Goal: Task Accomplishment & Management: Use online tool/utility

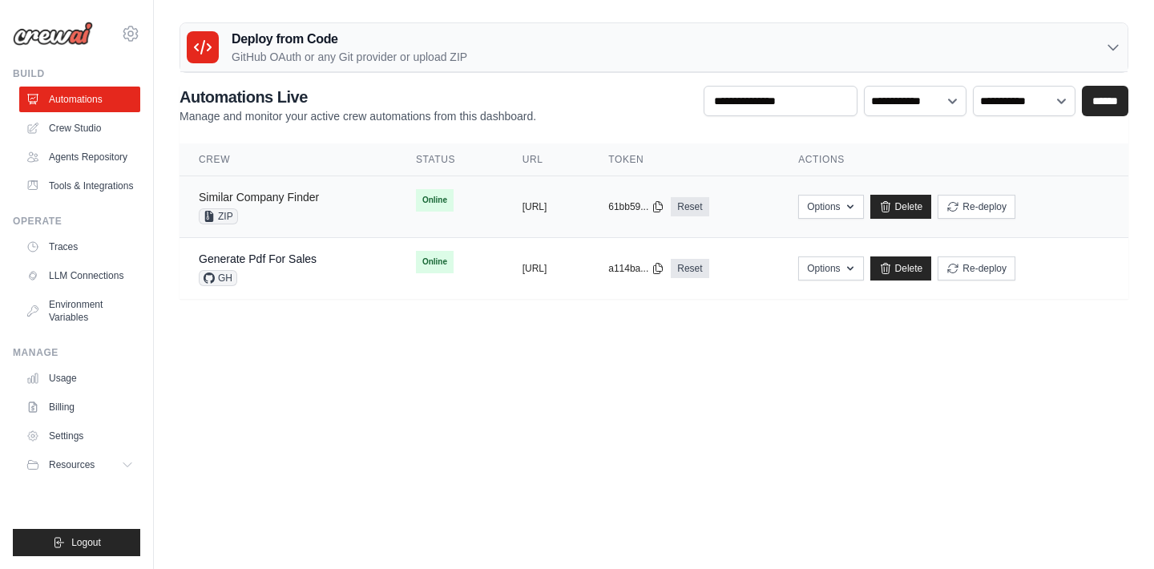
click at [278, 200] on link "Similar Company Finder" at bounding box center [259, 197] width 120 height 13
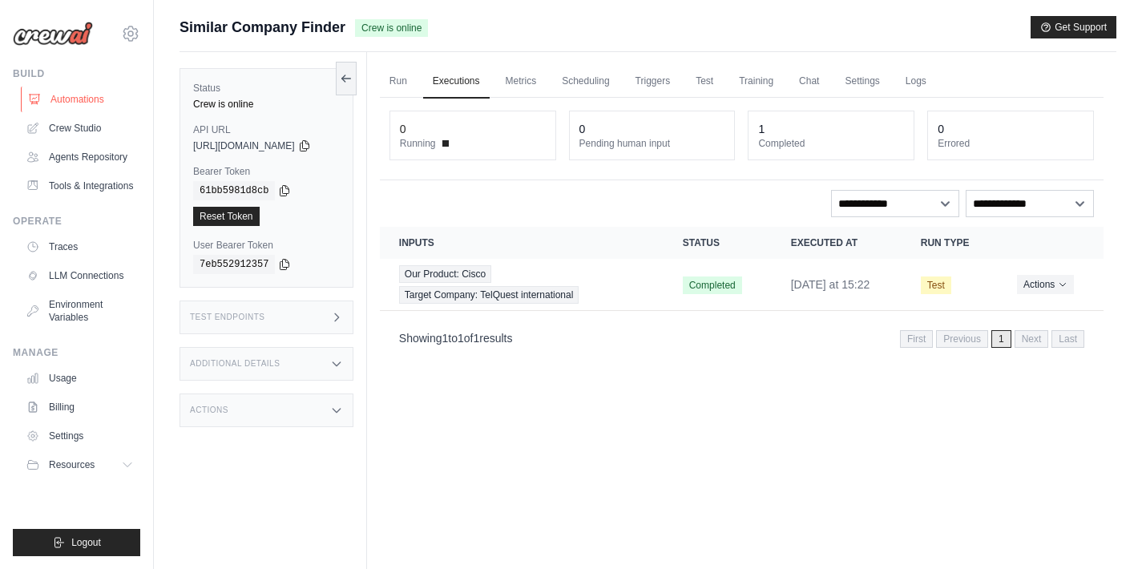
click at [89, 107] on link "Automations" at bounding box center [81, 100] width 121 height 26
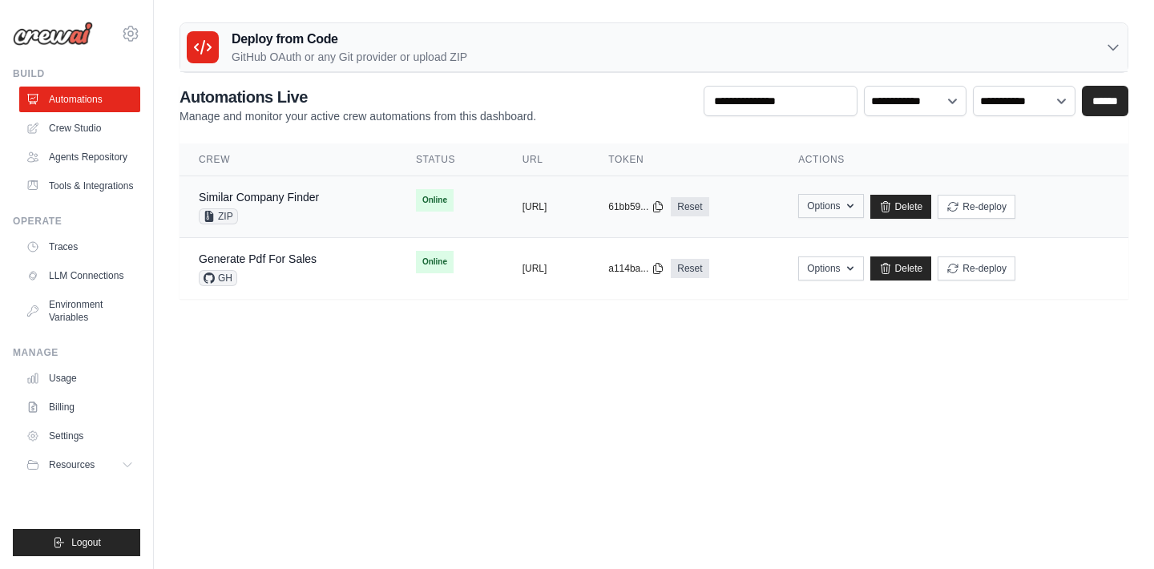
click at [857, 210] on icon "button" at bounding box center [850, 206] width 13 height 13
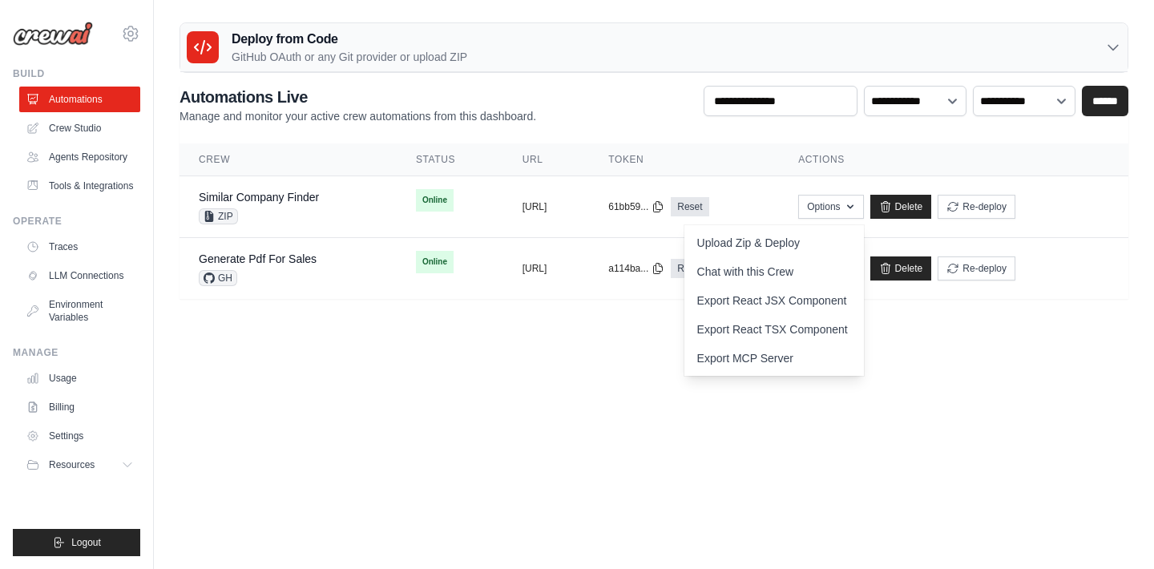
click at [636, 384] on body "lbeqiri@telquestintl.com Settings Build Automations" at bounding box center [577, 284] width 1154 height 569
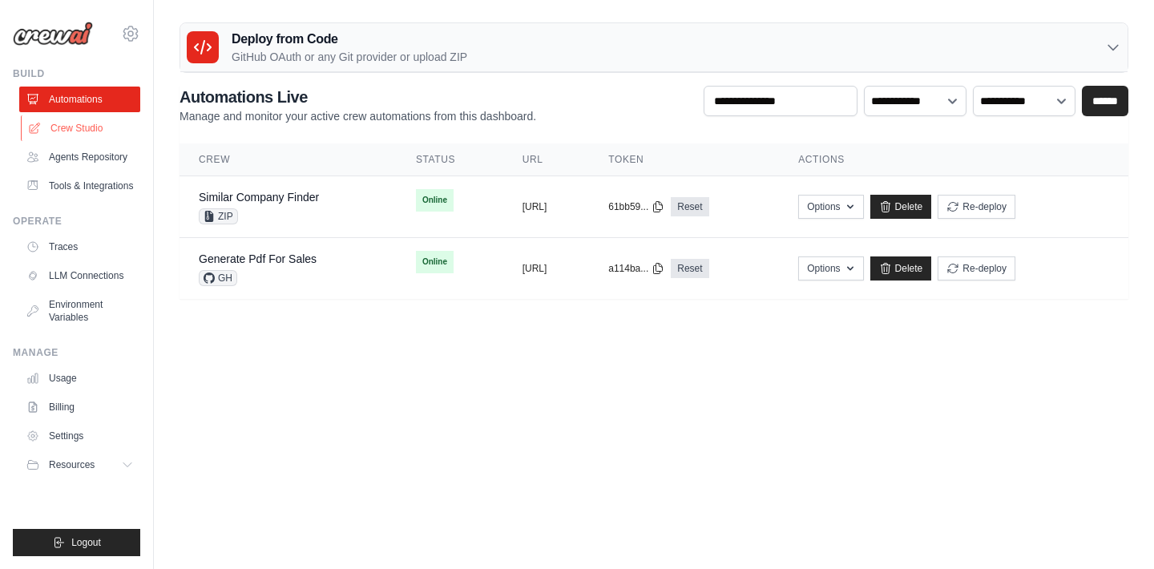
click at [104, 135] on link "Crew Studio" at bounding box center [81, 128] width 121 height 26
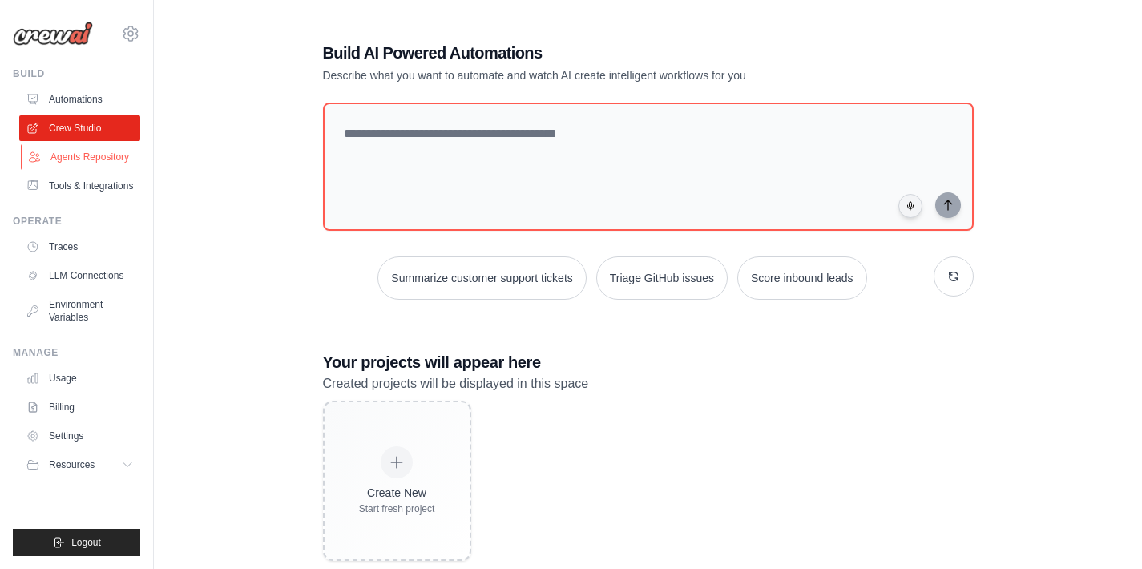
click at [94, 156] on link "Agents Repository" at bounding box center [81, 157] width 121 height 26
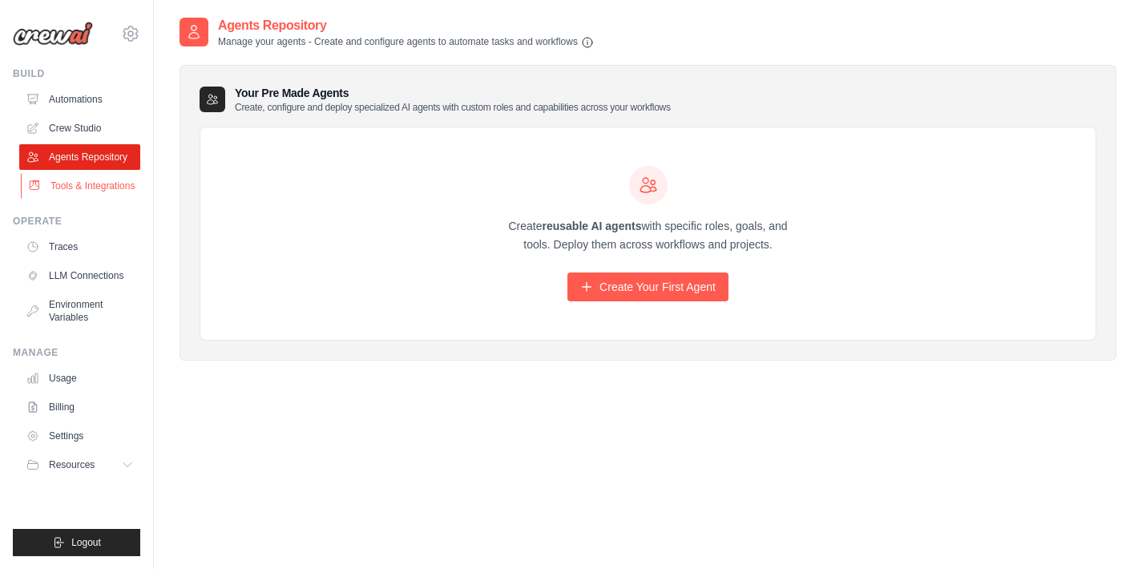
click at [96, 186] on link "Tools & Integrations" at bounding box center [81, 186] width 121 height 26
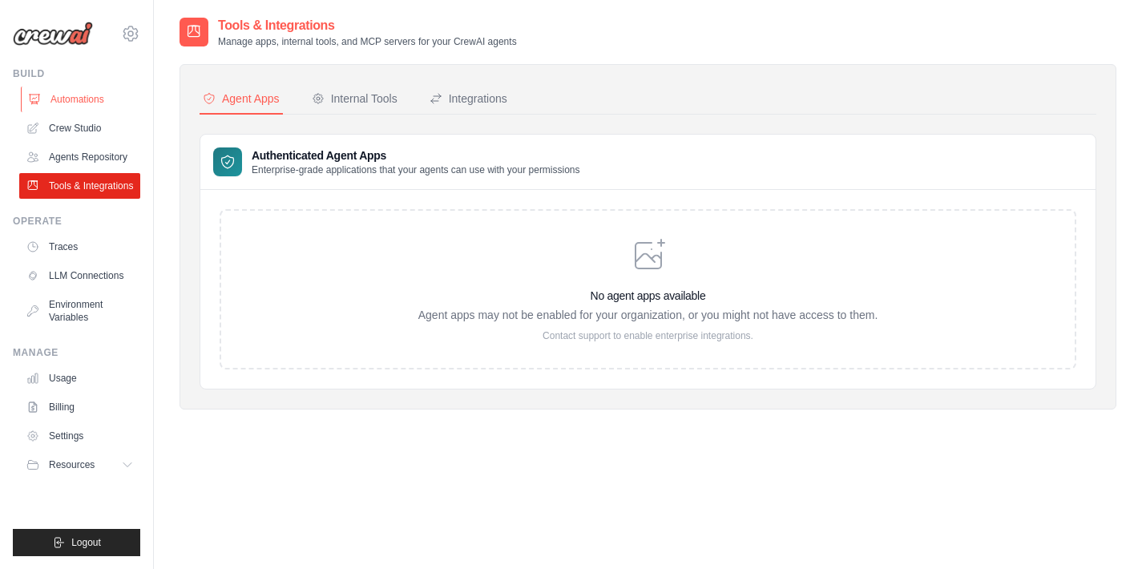
click at [103, 105] on link "Automations" at bounding box center [81, 100] width 121 height 26
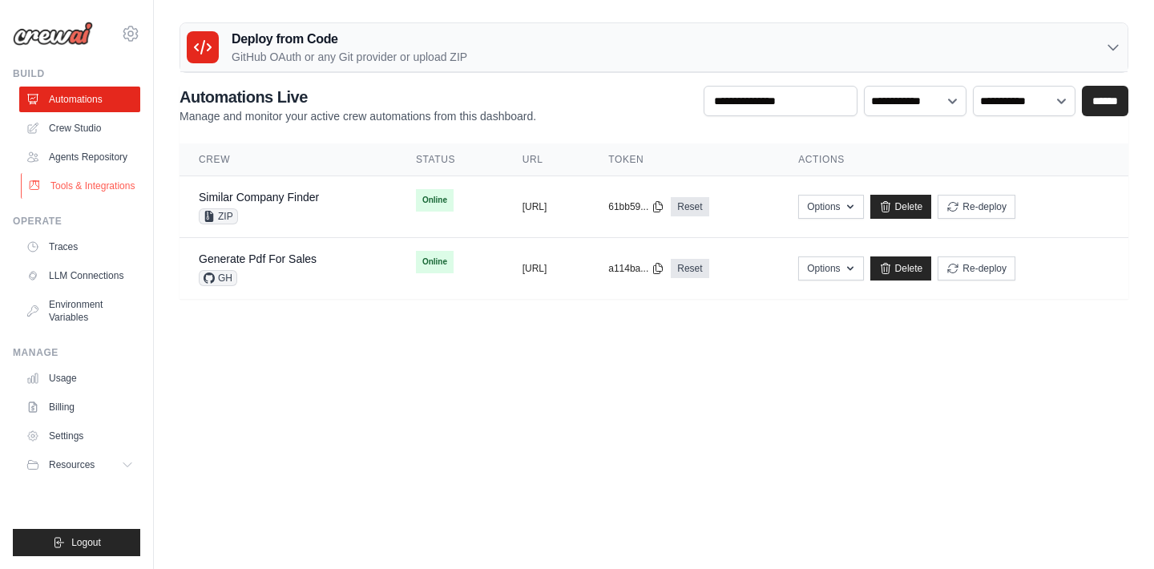
click at [78, 180] on link "Tools & Integrations" at bounding box center [81, 186] width 121 height 26
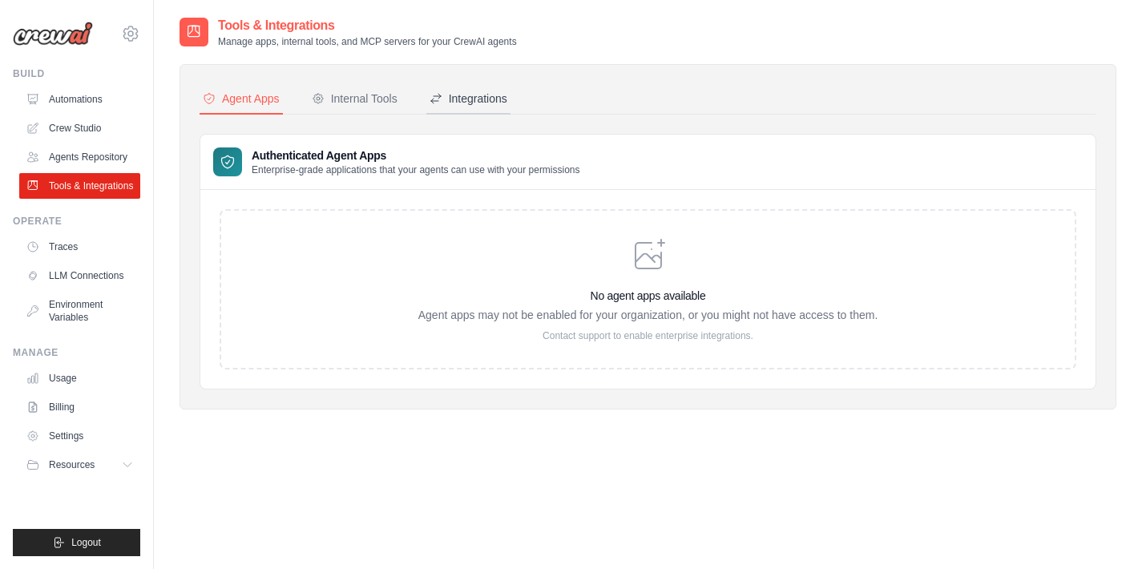
click at [475, 88] on button "Integrations" at bounding box center [468, 99] width 84 height 30
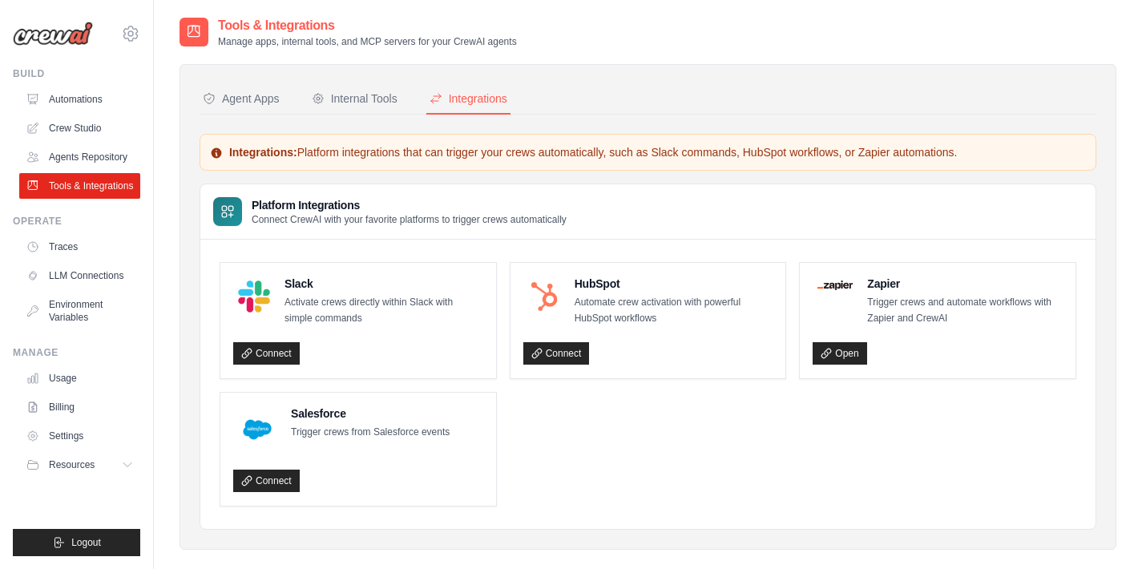
scroll to position [3, 0]
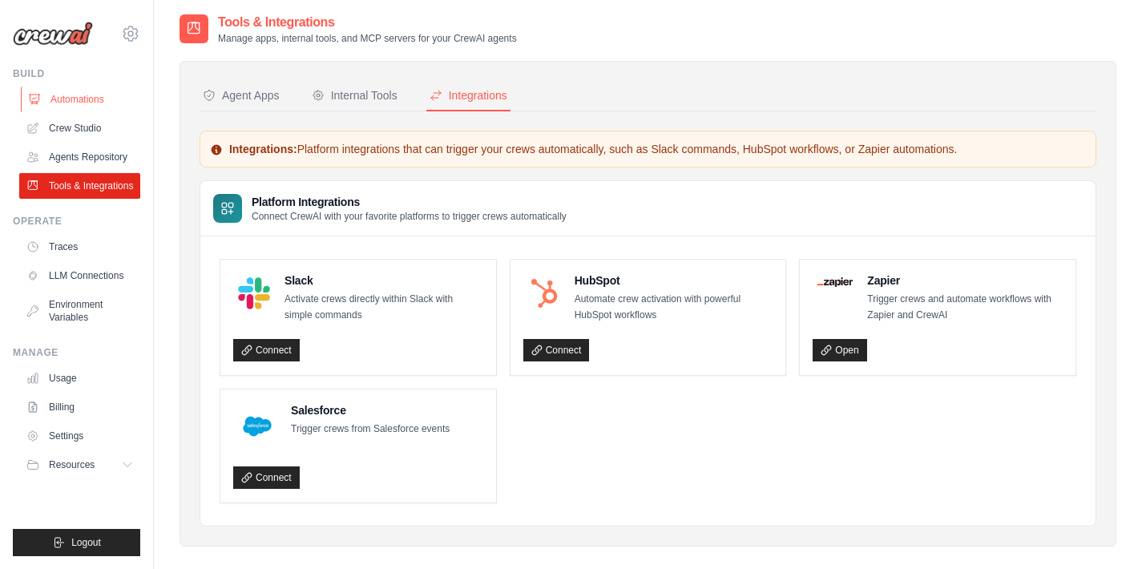
click at [107, 109] on link "Automations" at bounding box center [81, 100] width 121 height 26
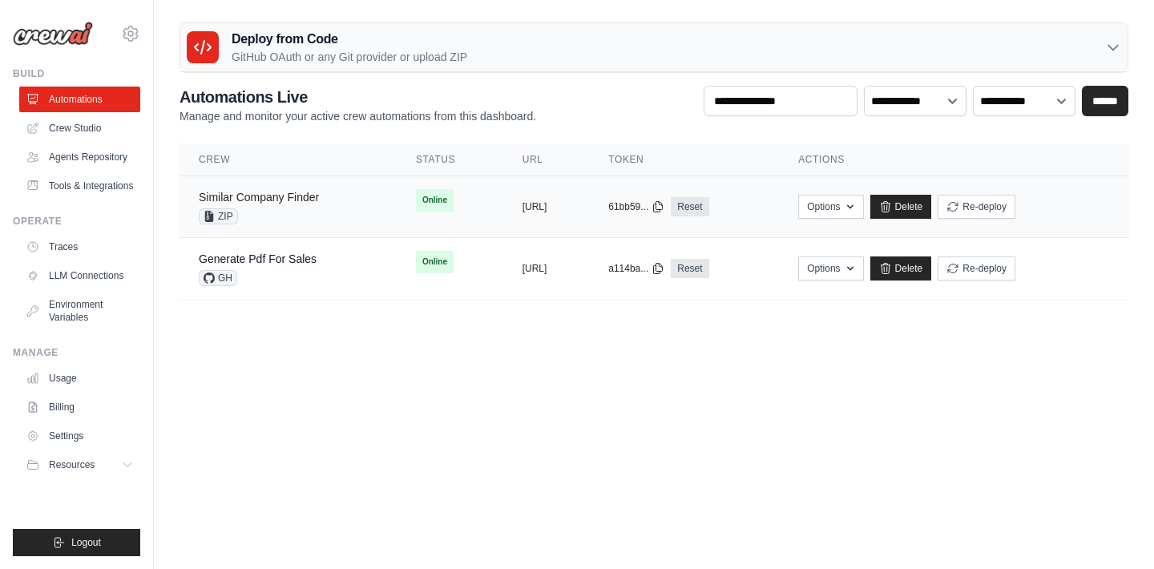
click at [269, 196] on link "Similar Company Finder" at bounding box center [259, 197] width 120 height 13
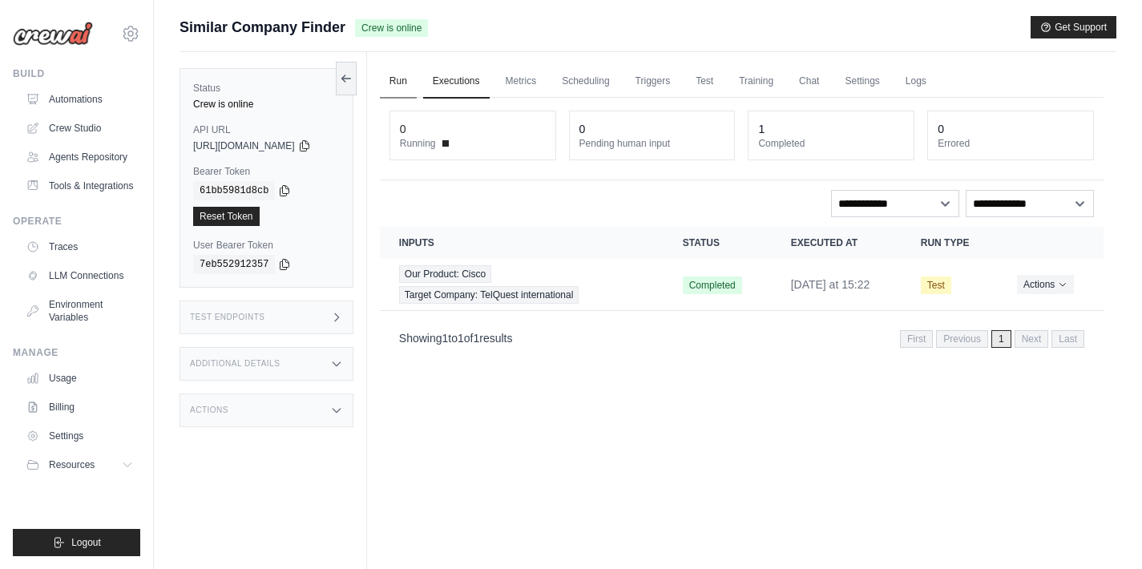
click at [411, 79] on link "Run" at bounding box center [398, 82] width 37 height 34
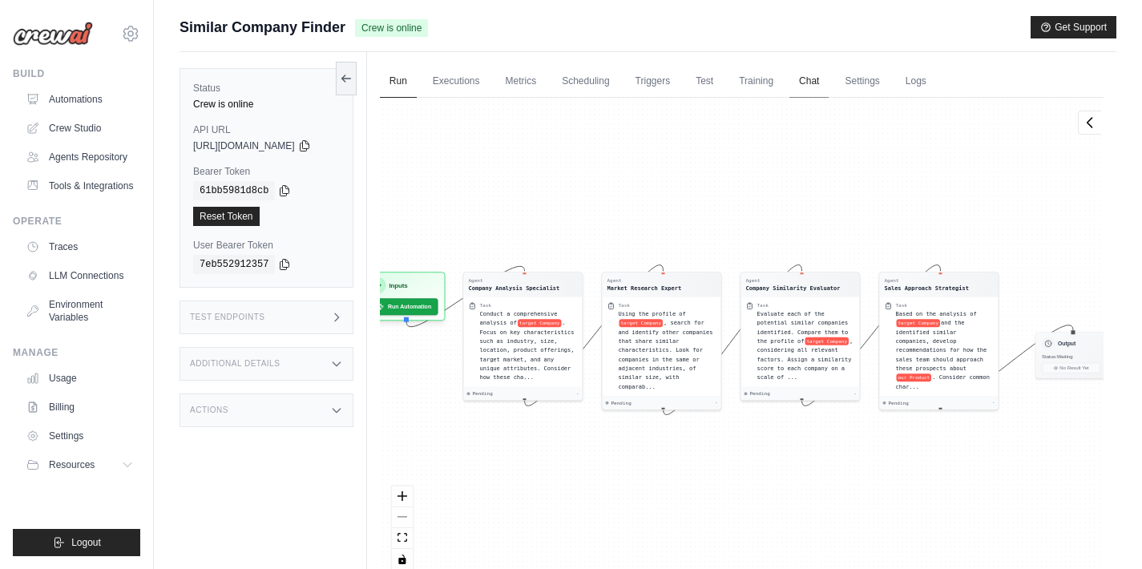
click at [823, 84] on link "Chat" at bounding box center [809, 82] width 39 height 34
click at [55, 102] on link "Automations" at bounding box center [81, 100] width 121 height 26
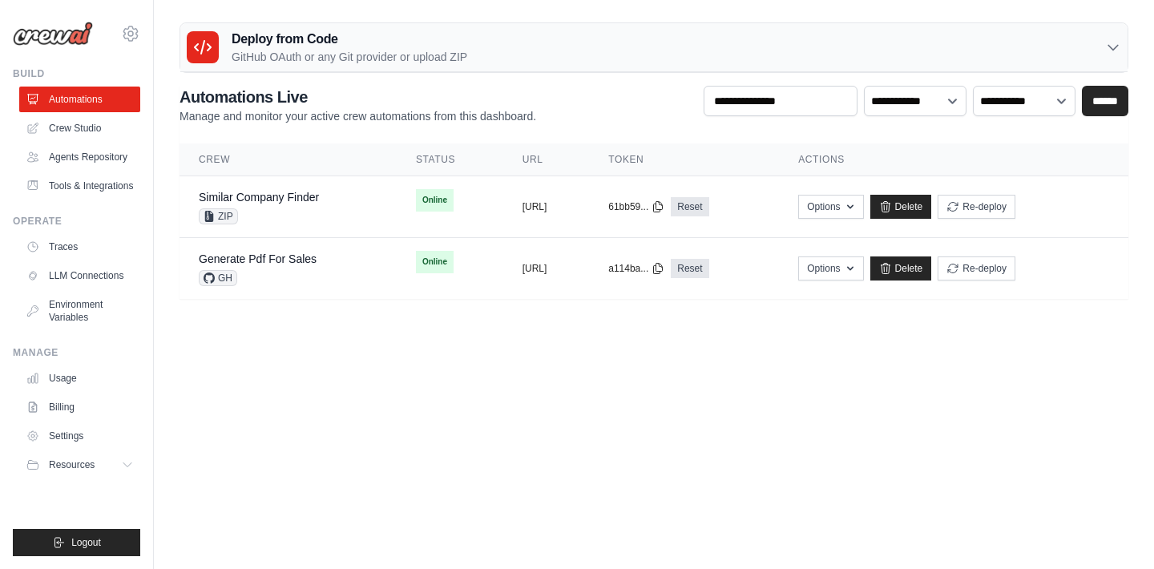
click at [303, 347] on body "lbeqiri@telquestintl.com Settings Build Automations" at bounding box center [577, 284] width 1154 height 569
click at [79, 135] on link "Crew Studio" at bounding box center [81, 128] width 121 height 26
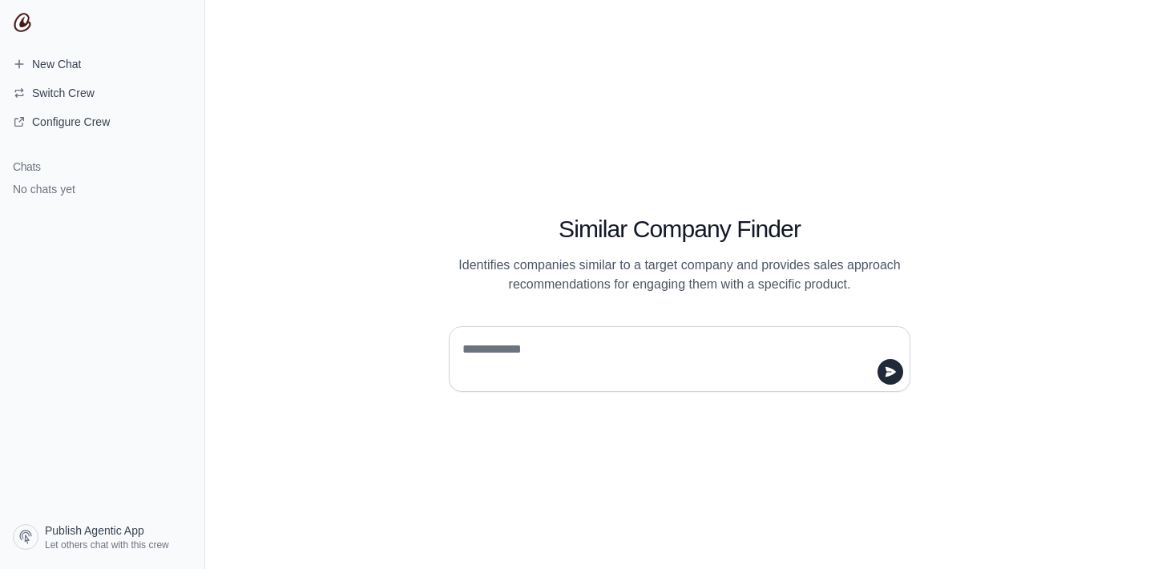
click at [543, 353] on textarea at bounding box center [674, 359] width 431 height 45
type textarea "**********"
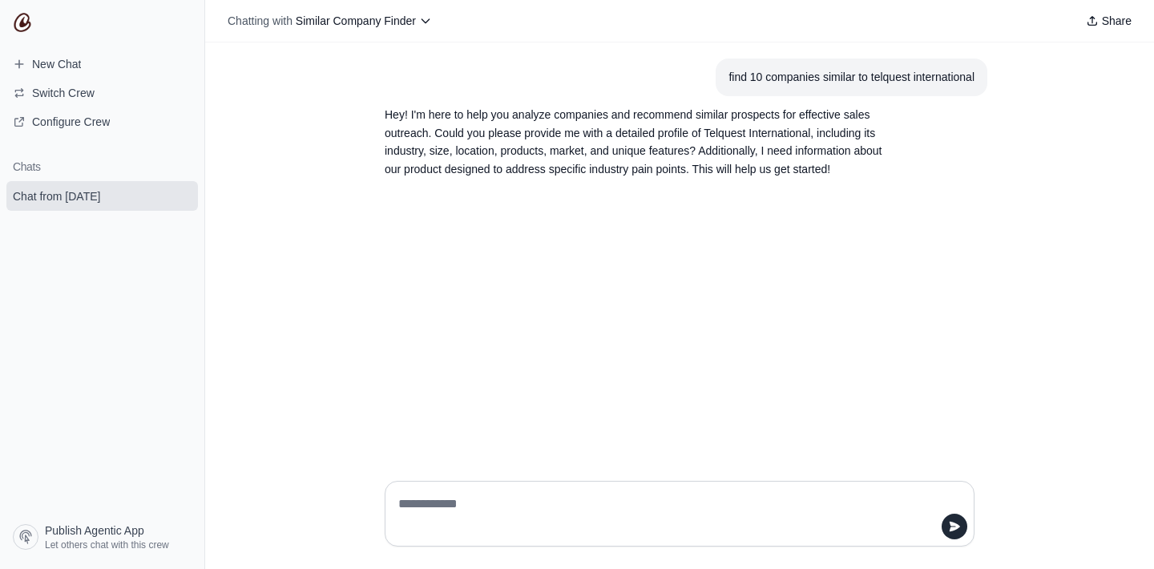
click at [483, 501] on textarea at bounding box center [674, 513] width 559 height 45
type textarea "**********"
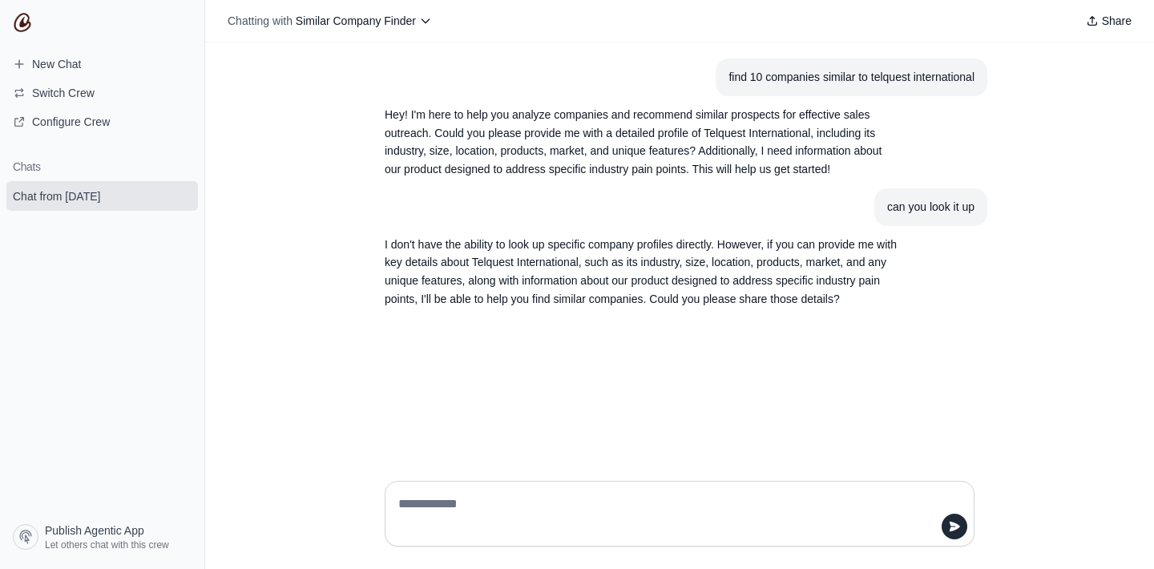
click at [476, 508] on textarea at bounding box center [674, 513] width 559 height 45
click at [55, 96] on span "Switch Crew" at bounding box center [63, 93] width 63 height 16
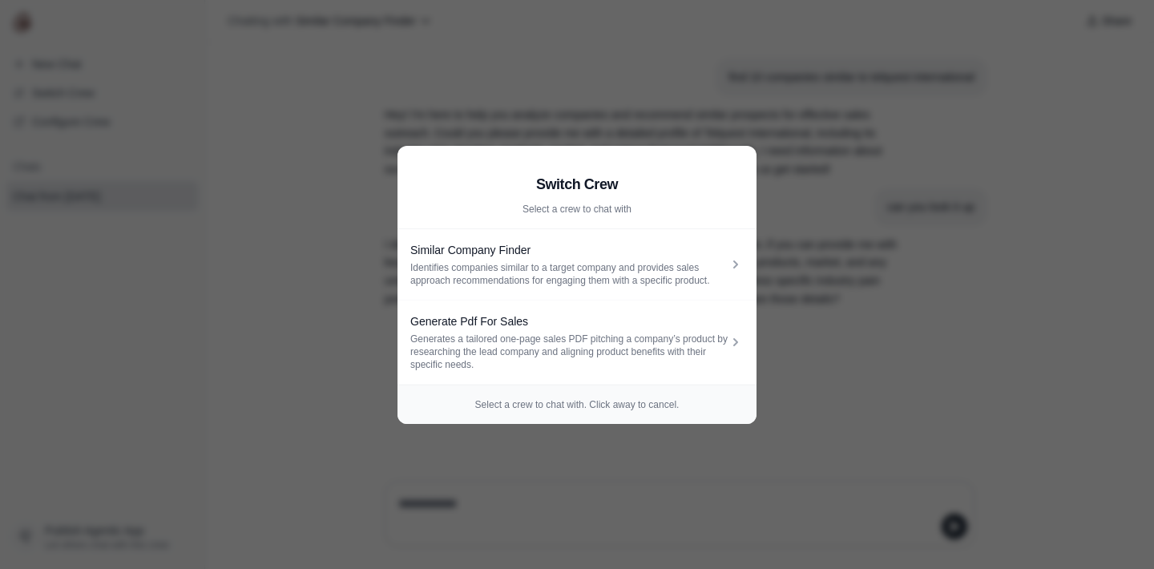
click at [559, 96] on aside "Switch Crew Select a crew to chat with Similar Company Finder Identifies compan…" at bounding box center [577, 284] width 1154 height 569
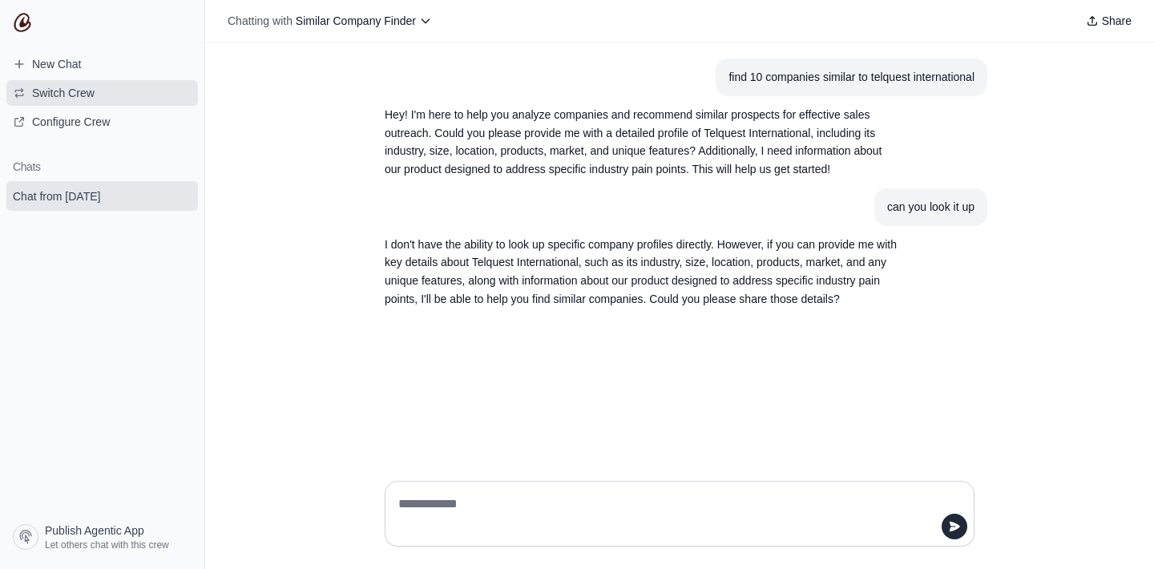
click at [83, 98] on span "Switch Crew" at bounding box center [63, 93] width 63 height 16
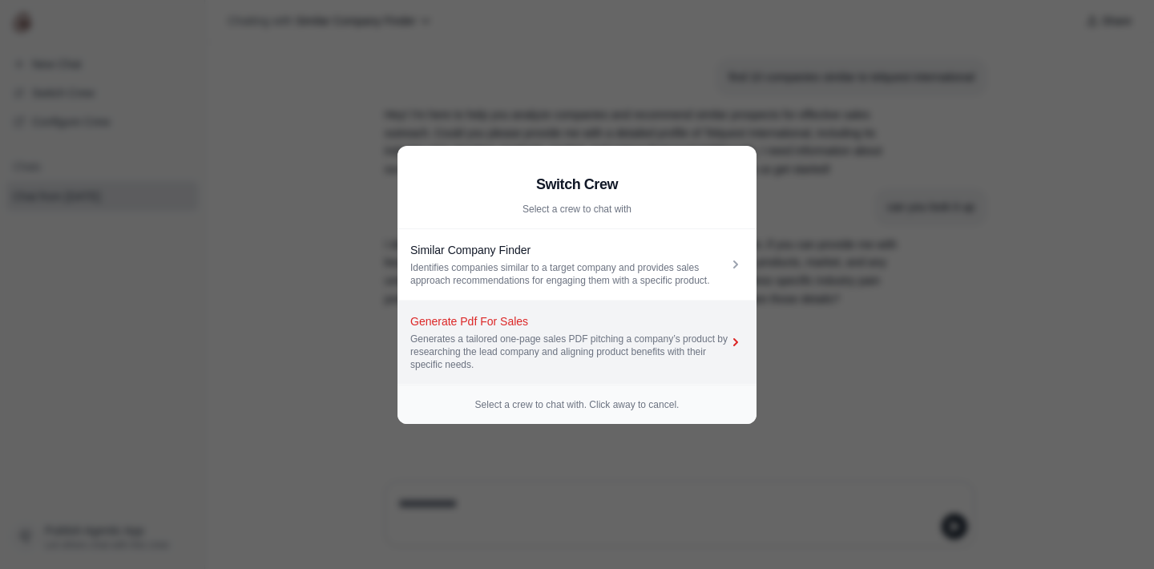
click at [513, 322] on div "Generate Pdf For Sales" at bounding box center [568, 321] width 317 height 16
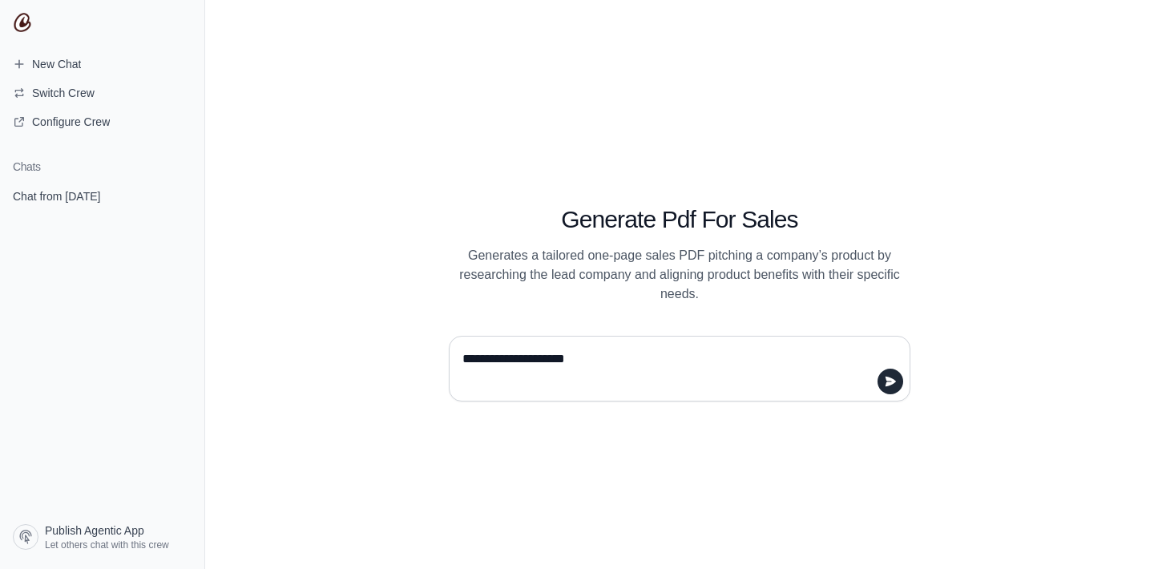
type textarea "**********"
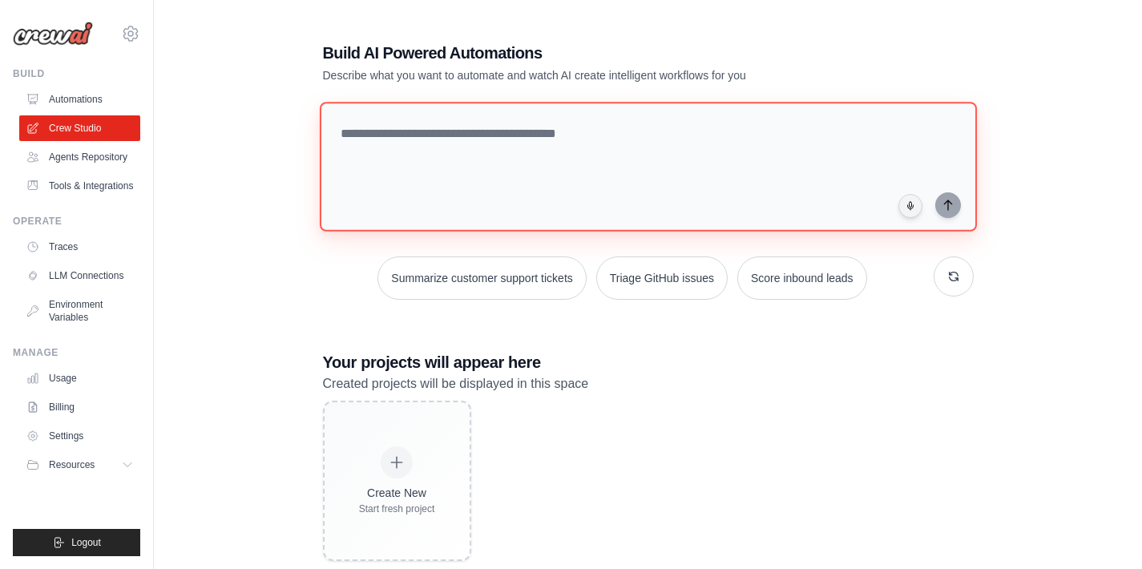
click at [458, 184] on textarea at bounding box center [647, 167] width 657 height 130
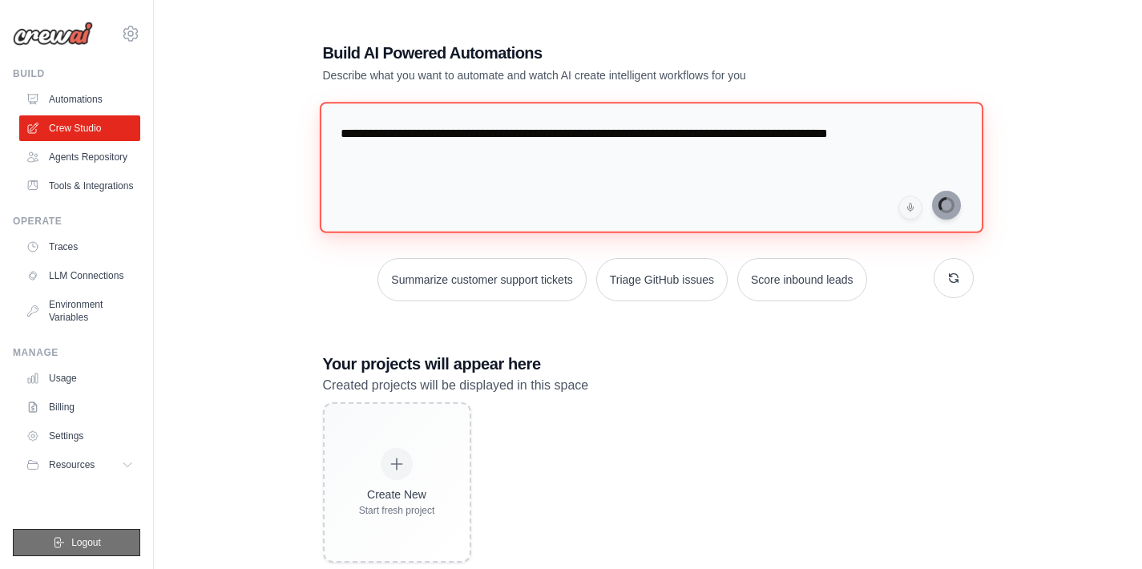
type textarea "**********"
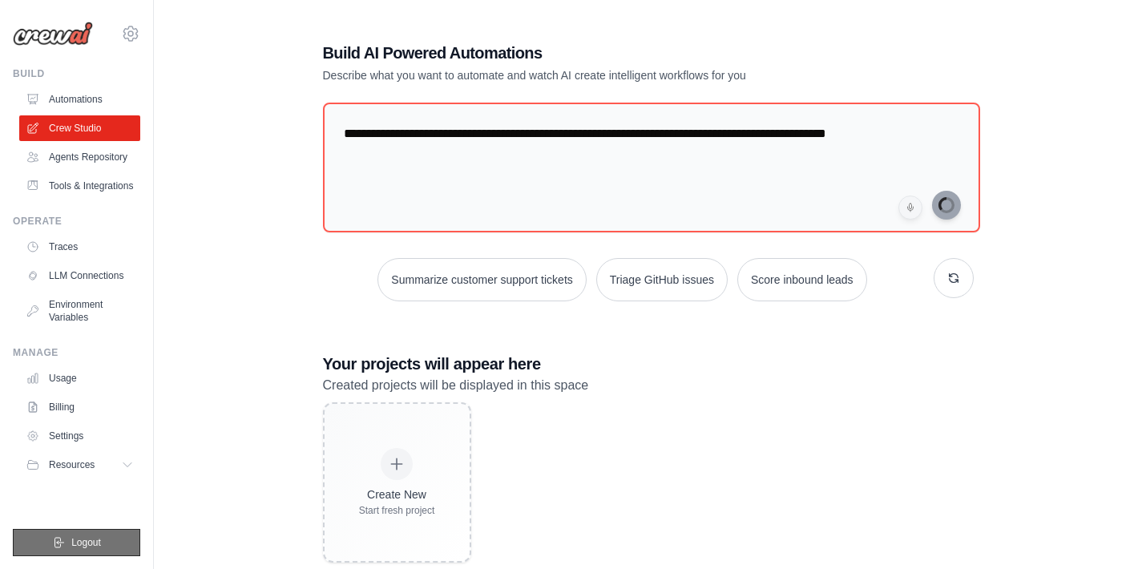
click at [71, 555] on button "Logout" at bounding box center [76, 542] width 127 height 27
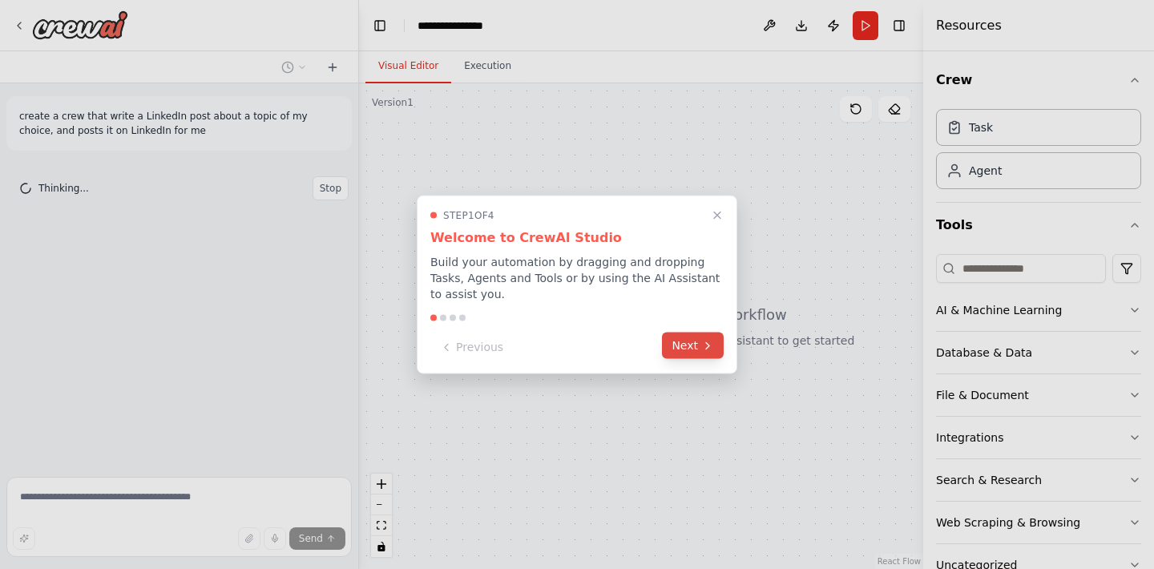
click at [670, 348] on button "Next" at bounding box center [693, 346] width 62 height 26
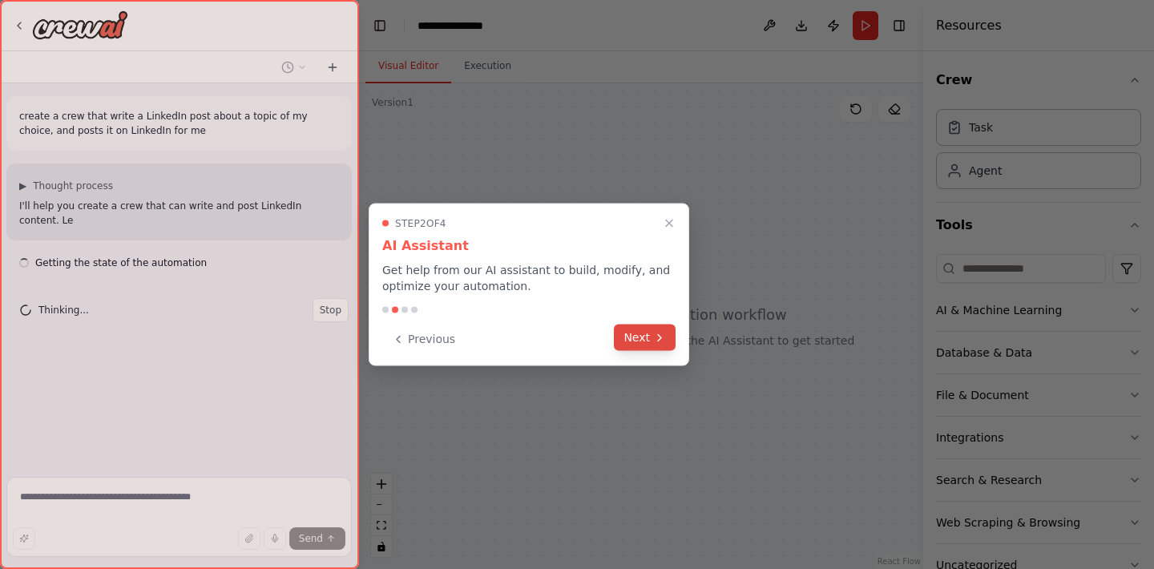
click at [665, 344] on icon at bounding box center [659, 337] width 13 height 13
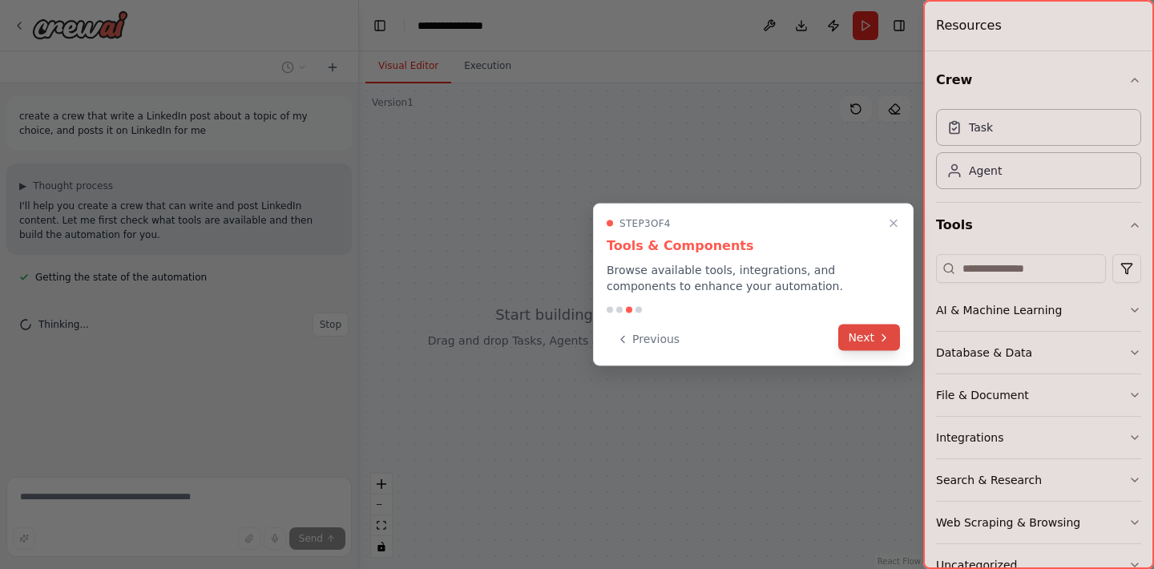
click at [862, 341] on button "Next" at bounding box center [869, 338] width 62 height 26
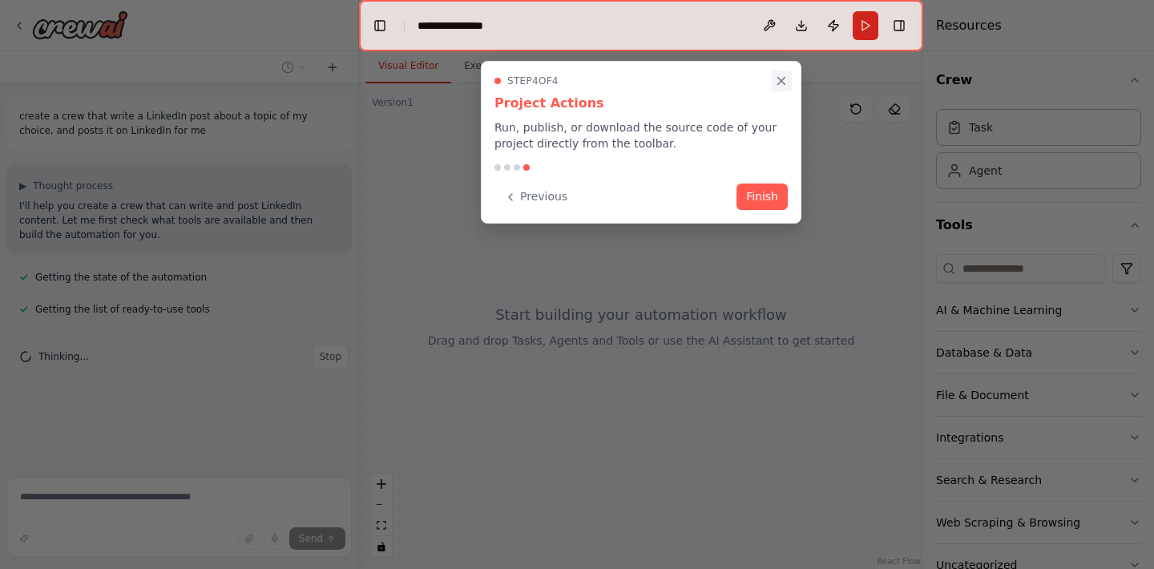
click at [781, 82] on icon "Close walkthrough" at bounding box center [781, 81] width 7 height 7
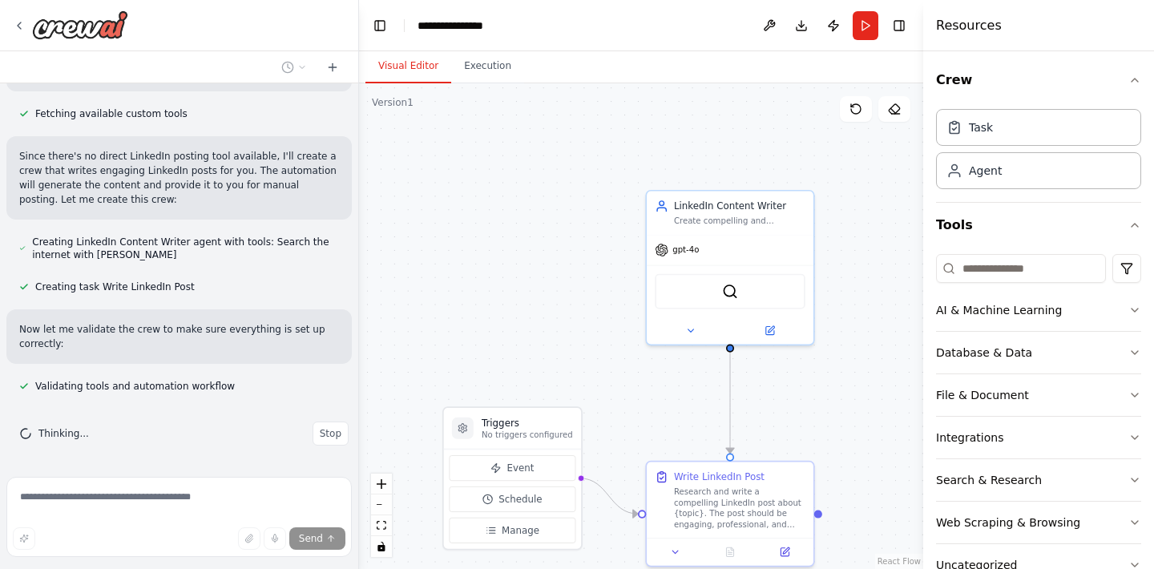
scroll to position [778, 0]
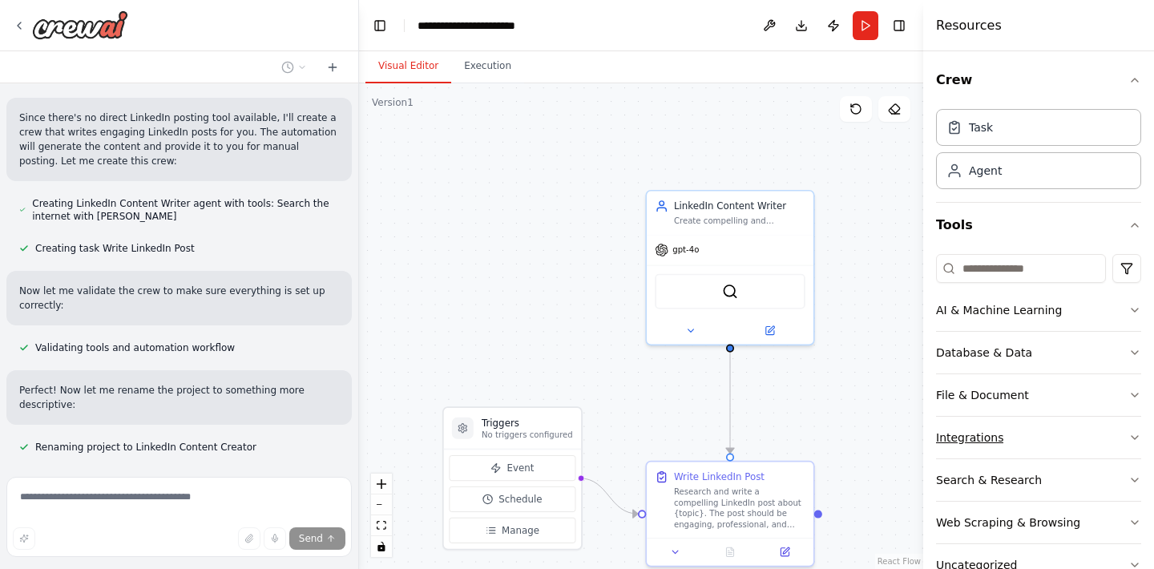
click at [1023, 433] on button "Integrations" at bounding box center [1038, 438] width 205 height 42
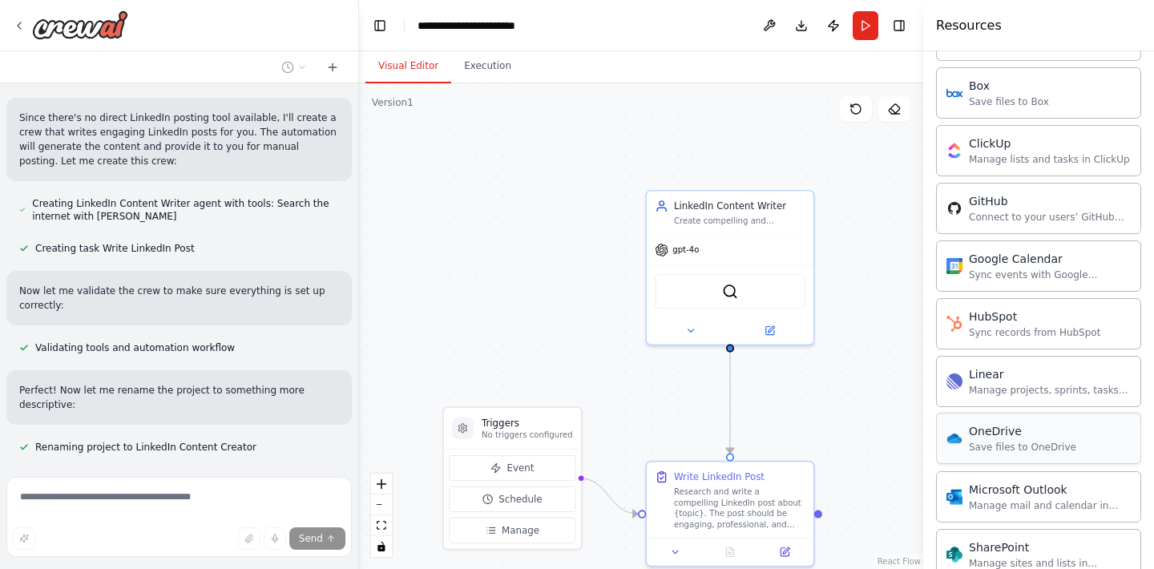
scroll to position [592, 0]
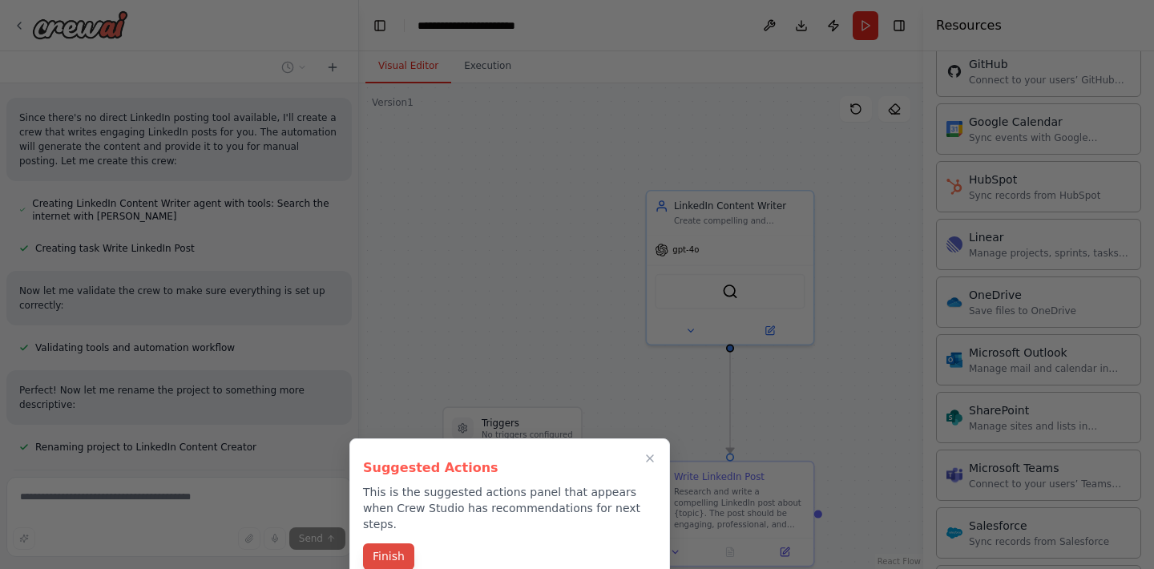
click at [381, 543] on button "Finish" at bounding box center [388, 556] width 51 height 26
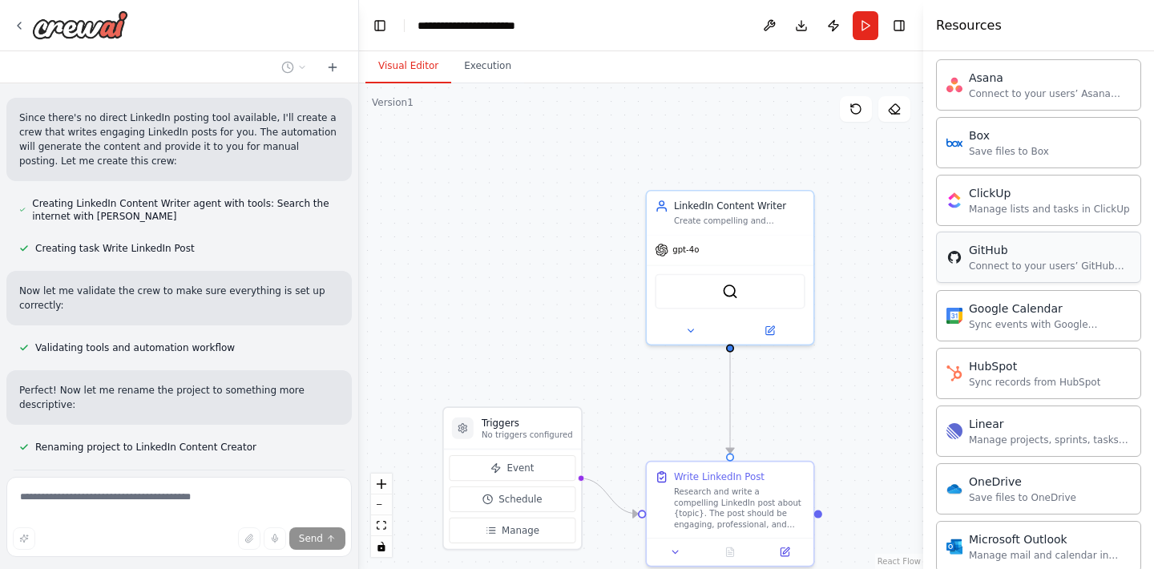
scroll to position [258, 0]
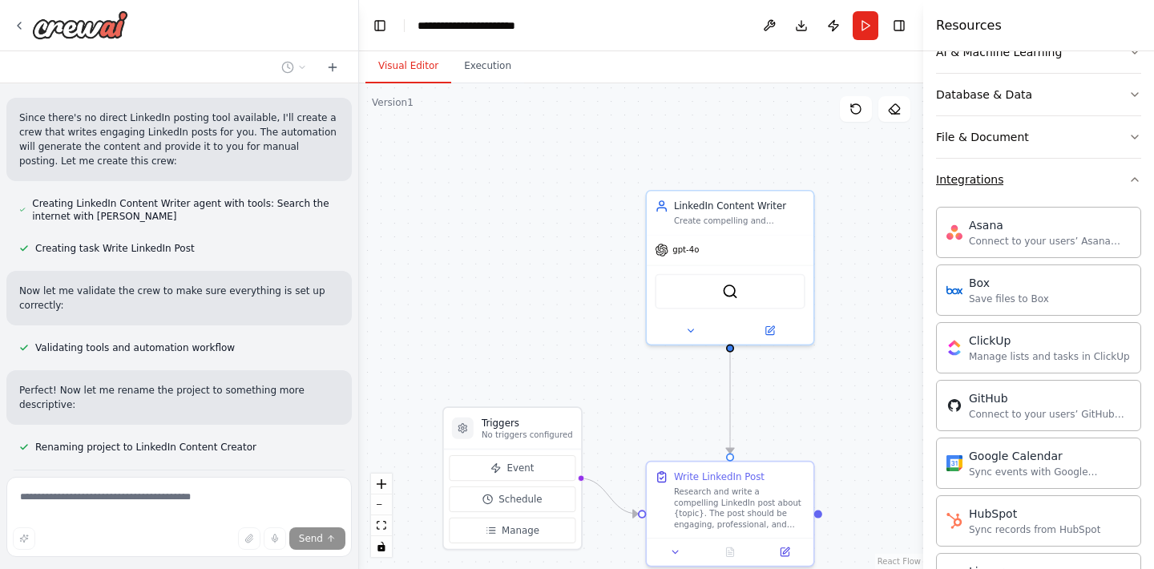
click at [1015, 182] on button "Integrations" at bounding box center [1038, 180] width 205 height 42
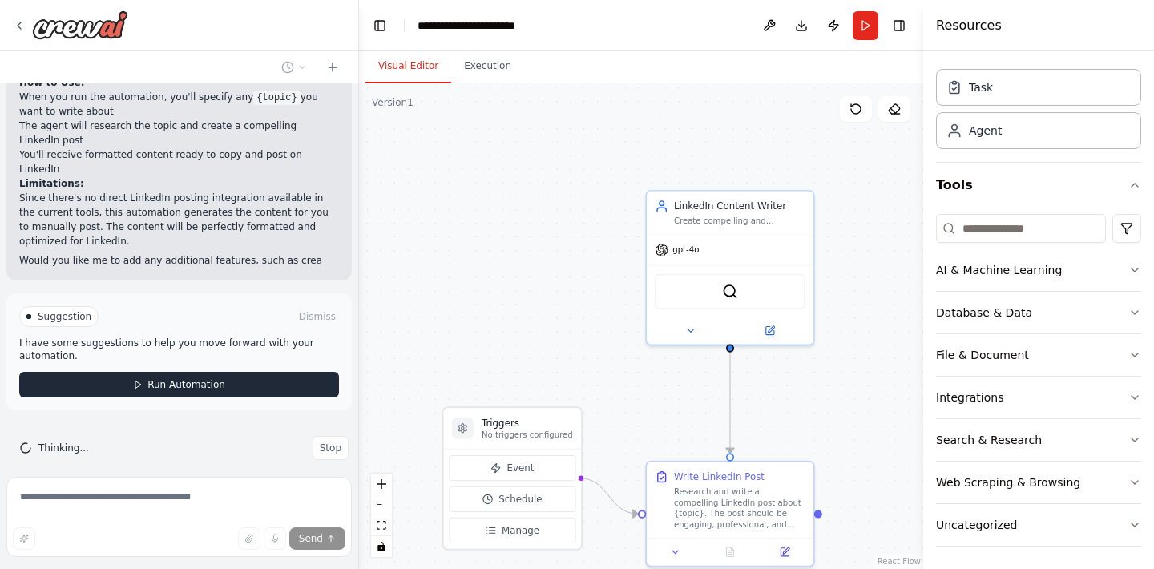
scroll to position [1449, 0]
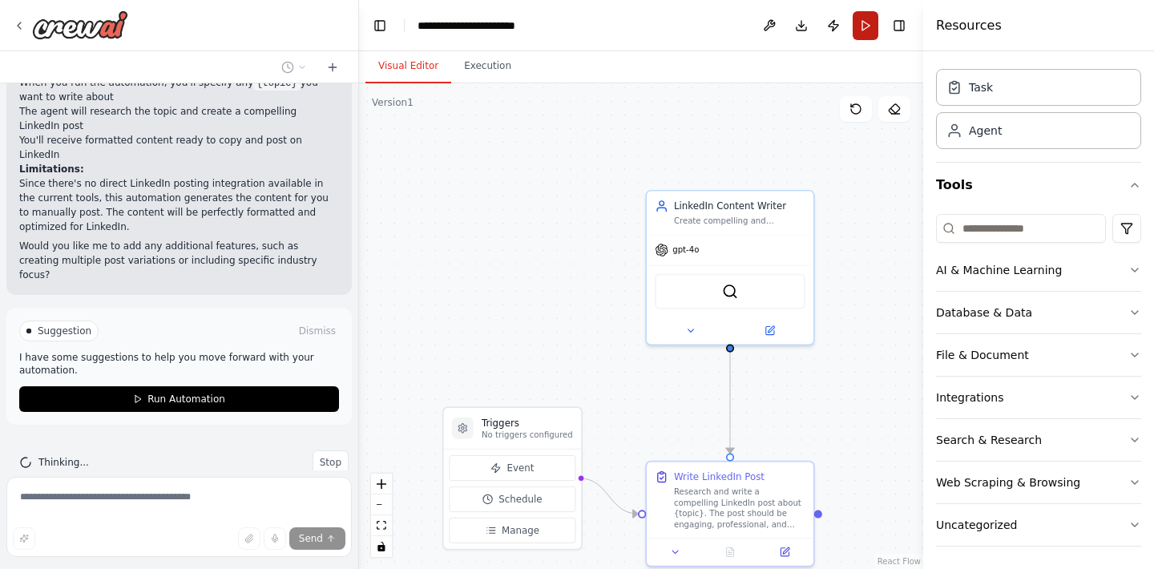
click at [870, 26] on button "Run" at bounding box center [866, 25] width 26 height 29
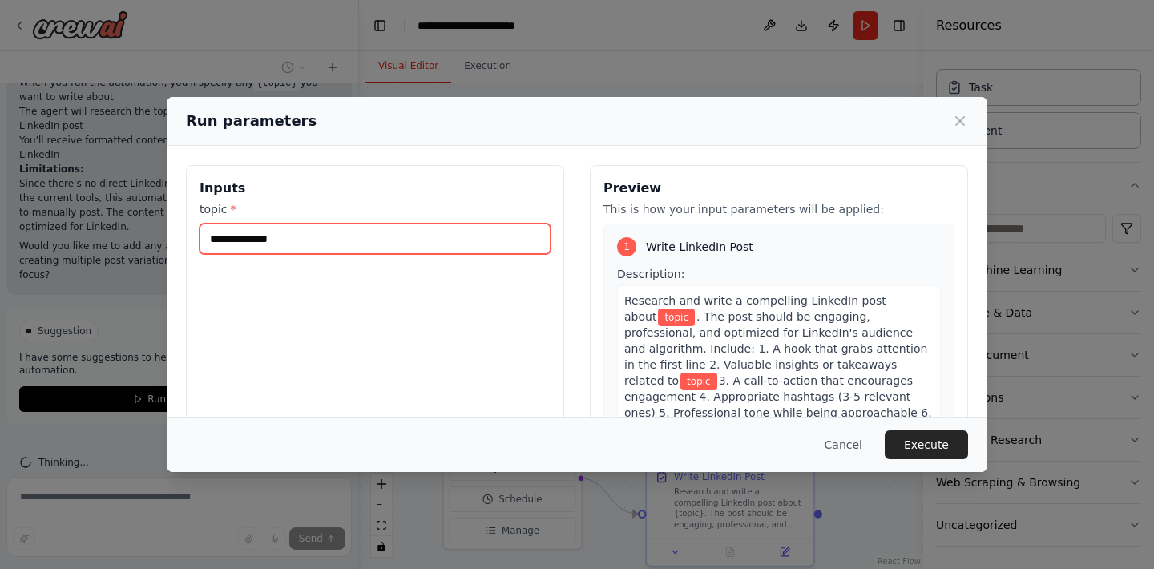
click at [225, 243] on input "topic *" at bounding box center [375, 239] width 351 height 30
type input "*"
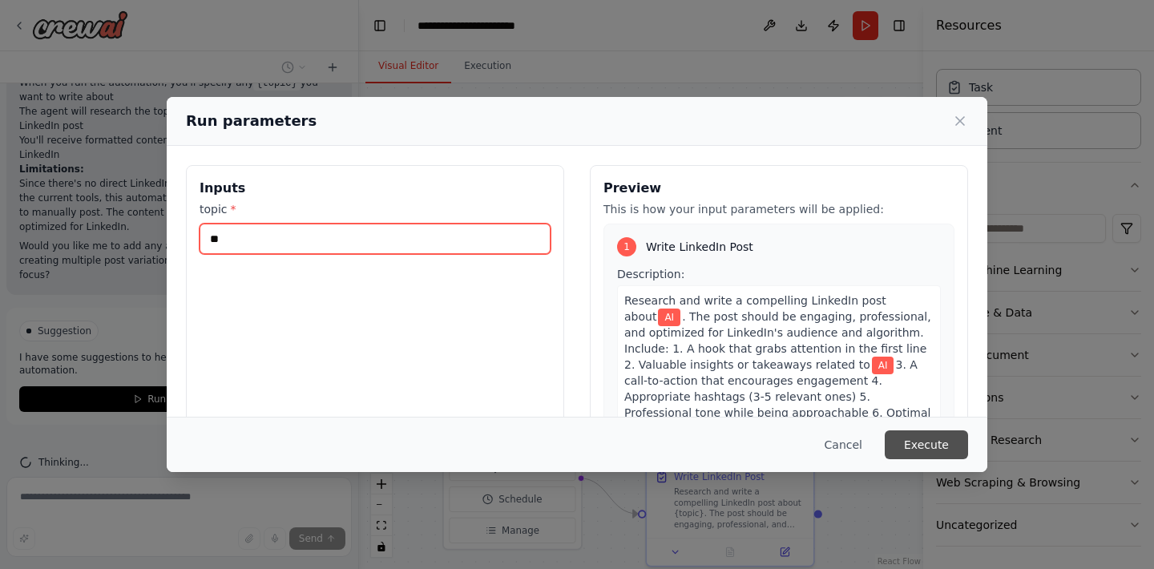
type input "**"
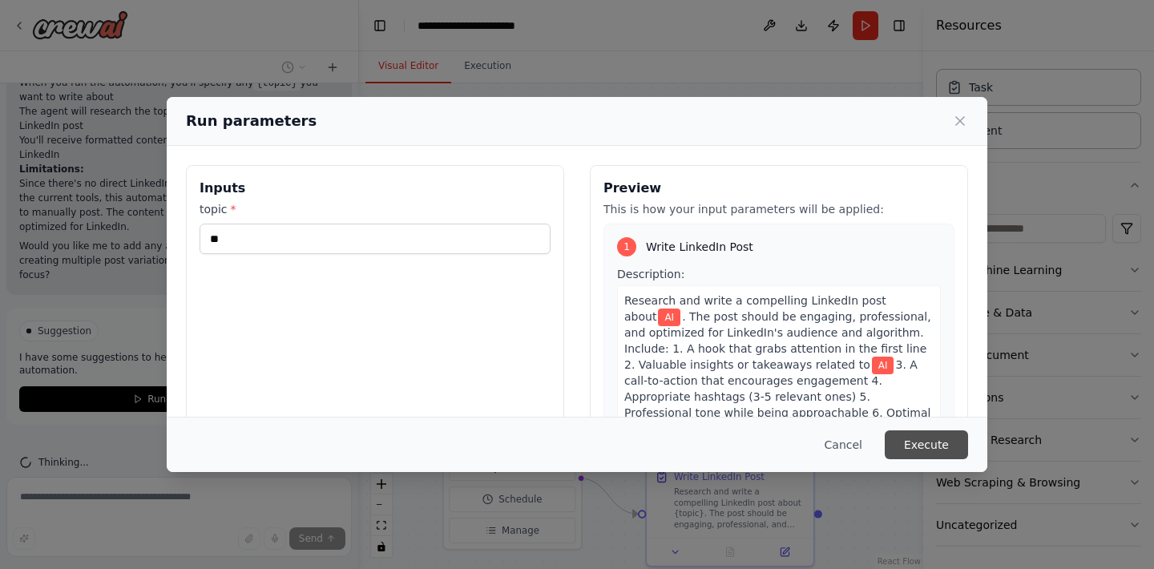
click at [919, 440] on button "Execute" at bounding box center [926, 444] width 83 height 29
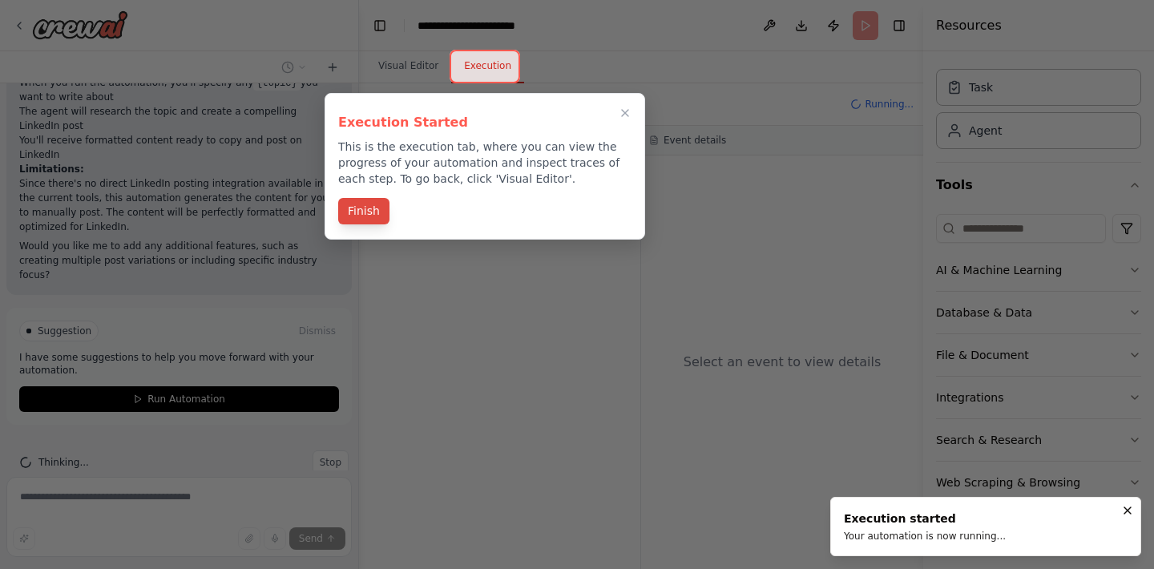
click at [377, 215] on button "Finish" at bounding box center [363, 211] width 51 height 26
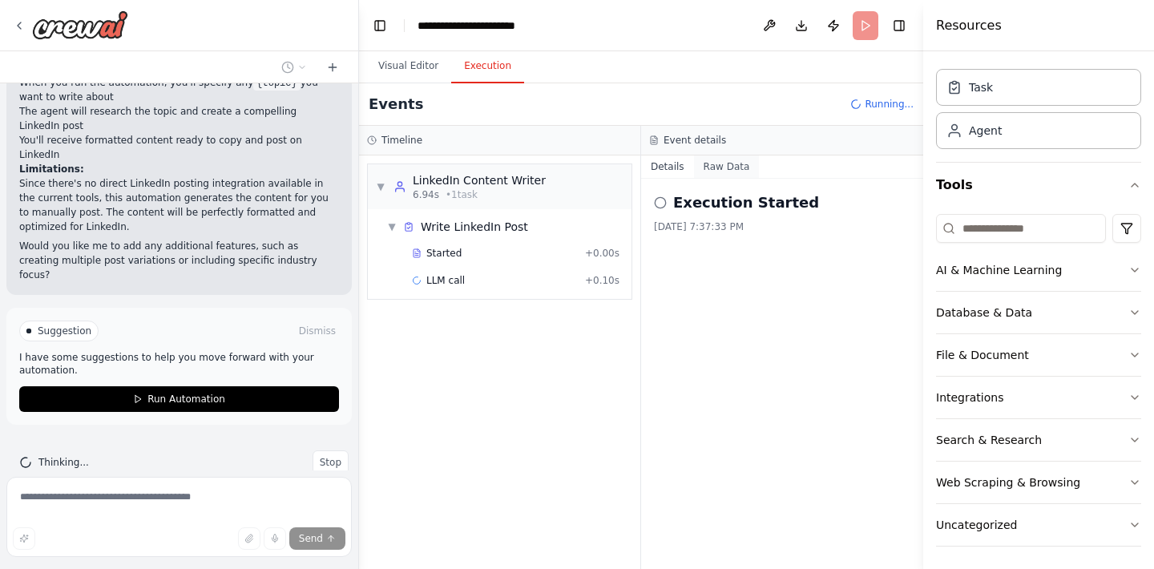
click at [712, 168] on button "Raw Data" at bounding box center [727, 167] width 66 height 22
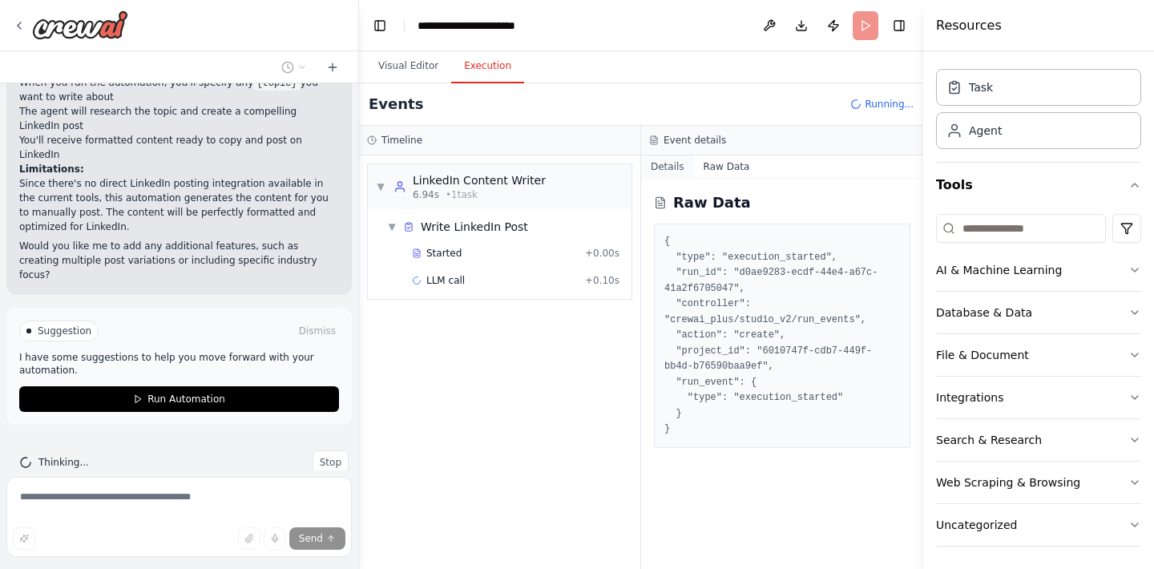
click at [659, 172] on button "Details" at bounding box center [667, 167] width 53 height 22
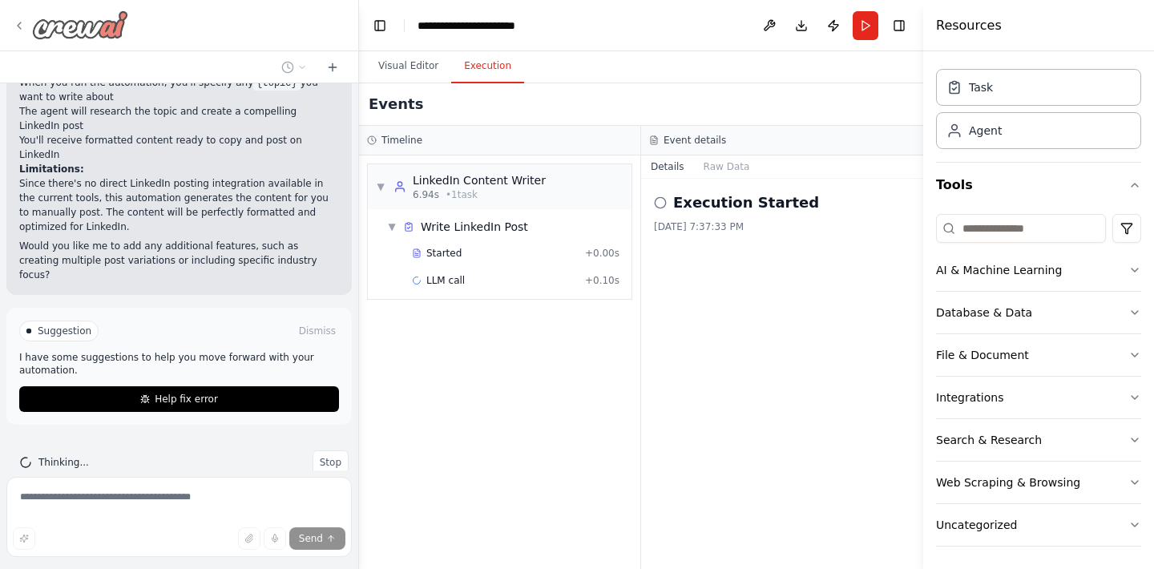
click at [24, 28] on icon at bounding box center [19, 25] width 13 height 13
